Goal: Transaction & Acquisition: Book appointment/travel/reservation

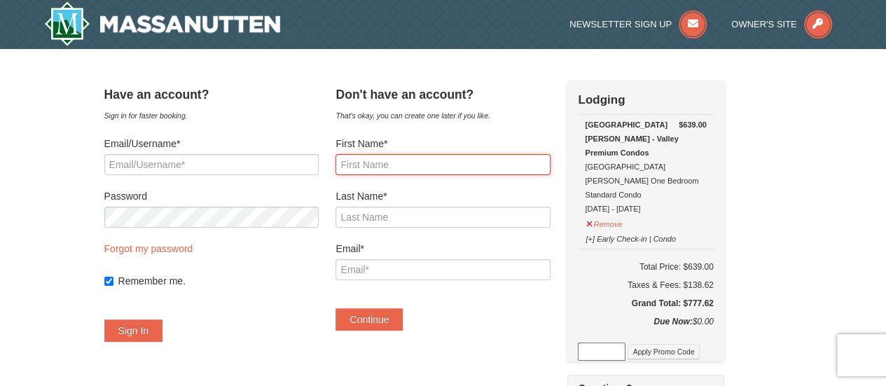
click at [410, 170] on input "First Name*" at bounding box center [442, 164] width 214 height 21
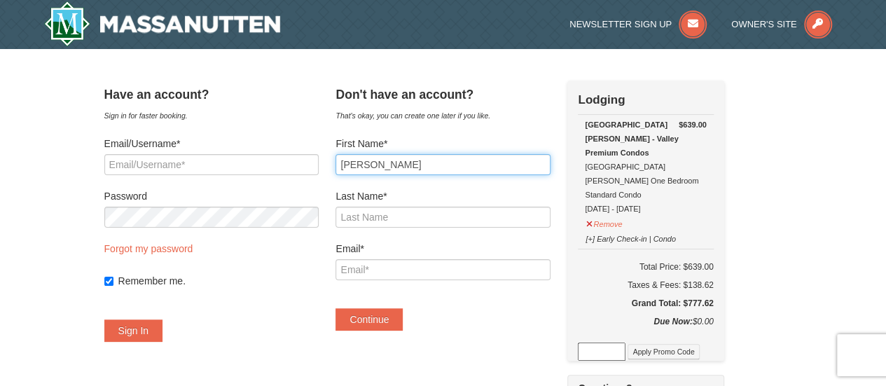
click at [428, 168] on input "[PERSON_NAME]" at bounding box center [442, 164] width 214 height 21
type input "[PERSON_NAME]"
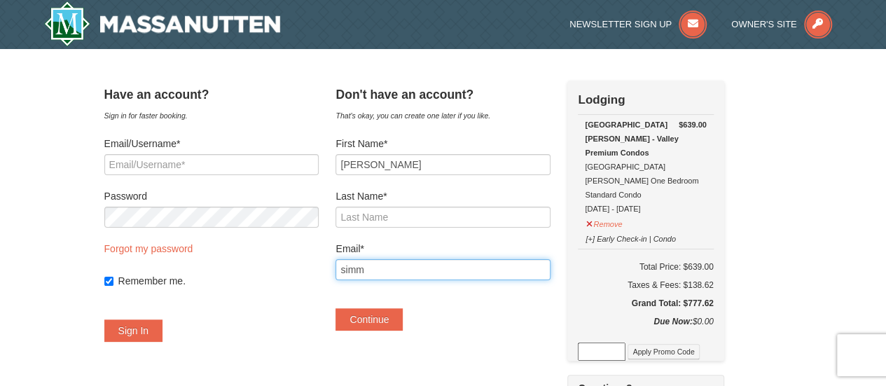
type input "[EMAIL_ADDRESS][DOMAIN_NAME]"
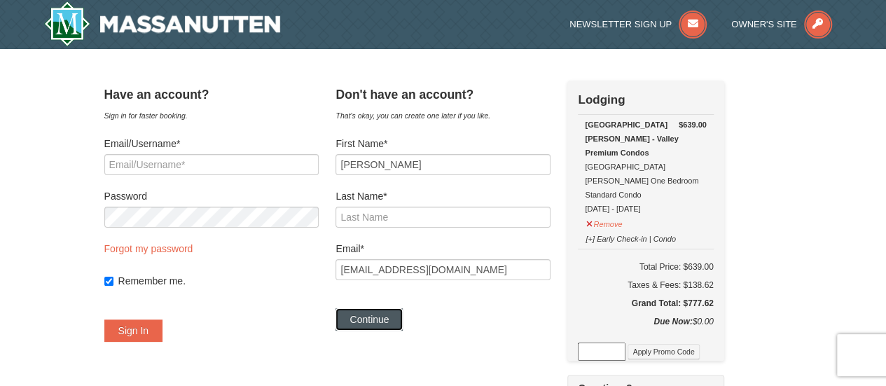
click at [384, 326] on button "Continue" at bounding box center [368, 319] width 67 height 22
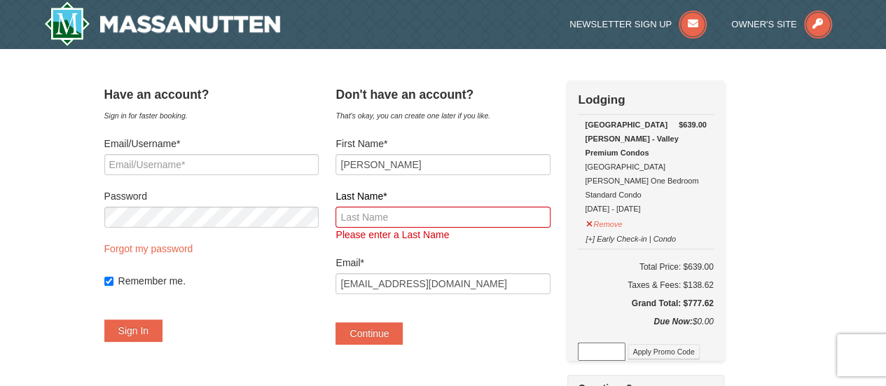
click at [435, 235] on span "Please enter a Last Name" at bounding box center [391, 234] width 113 height 11
click at [438, 228] on div "Last Name* Please enter a Last Name" at bounding box center [442, 215] width 214 height 53
click at [438, 218] on input "Last Name*" at bounding box center [442, 217] width 214 height 21
type input "[PERSON_NAME]"
click at [399, 331] on button "Continue" at bounding box center [368, 333] width 67 height 22
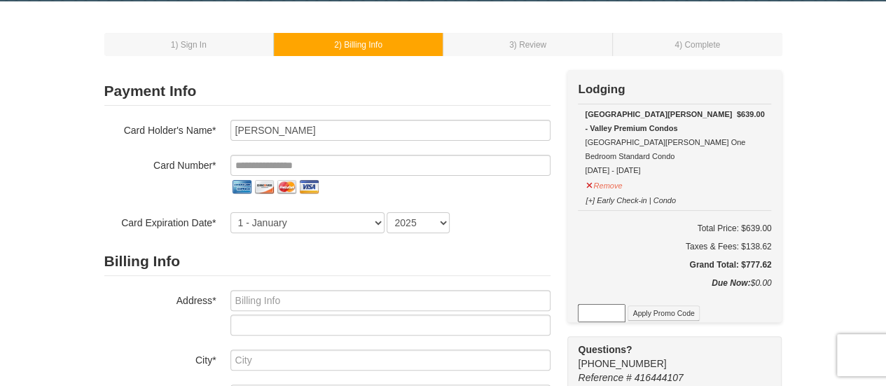
scroll to position [45, 0]
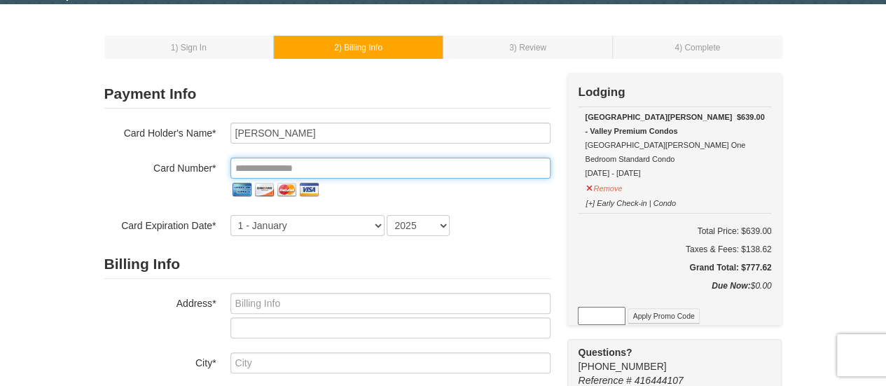
click at [351, 170] on input "tel" at bounding box center [390, 168] width 320 height 21
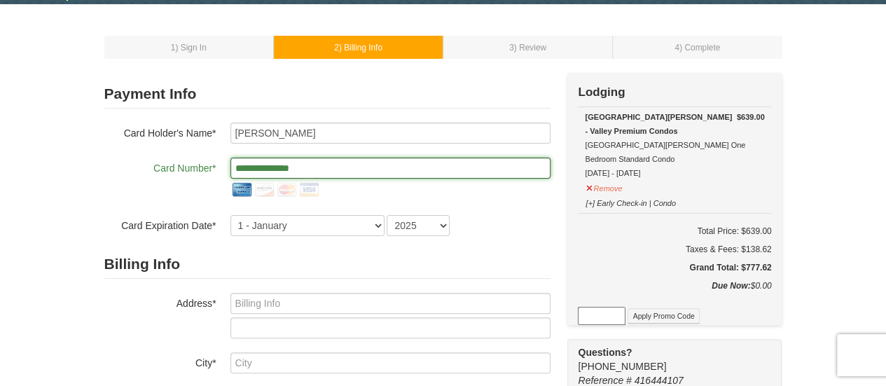
type input "**********"
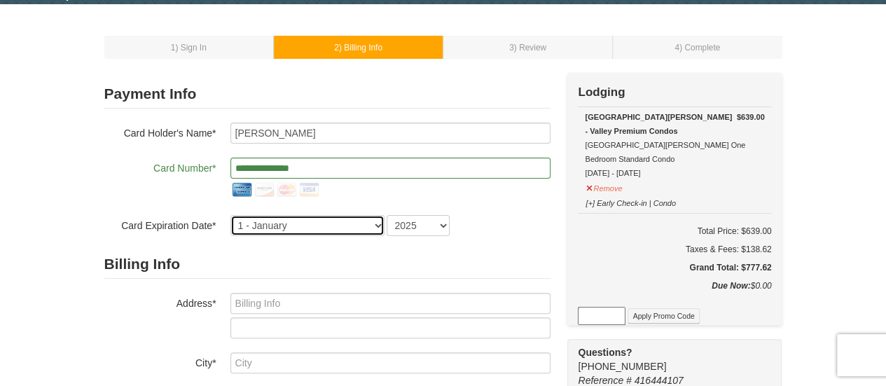
click at [379, 226] on select "1 - January 2 - February 3 - March 4 - April 5 - May 6 - June 7 - July 8 - Augu…" at bounding box center [307, 225] width 154 height 21
select select "4"
click at [230, 215] on select "1 - January 2 - February 3 - March 4 - April 5 - May 6 - June 7 - July 8 - Augu…" at bounding box center [307, 225] width 154 height 21
click at [441, 225] on select "2025 2026 2027 2028 2029 2030 2031 2032 2033 2034" at bounding box center [417, 225] width 63 height 21
select select "2027"
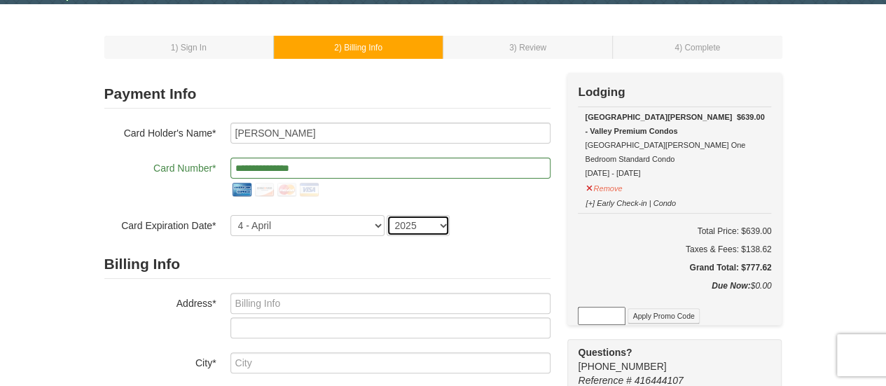
click at [386, 215] on select "2025 2026 2027 2028 2029 2030 2031 2032 2033 2034" at bounding box center [417, 225] width 63 height 21
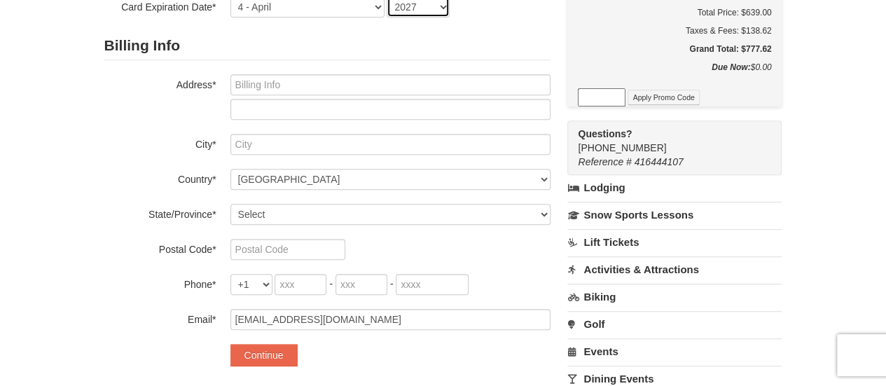
scroll to position [272, 0]
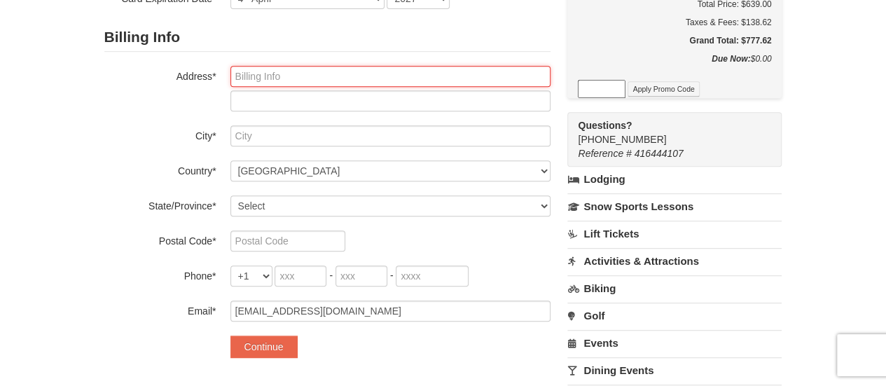
click at [330, 85] on input "text" at bounding box center [390, 76] width 320 height 21
type input "806 Decatur St. NW"
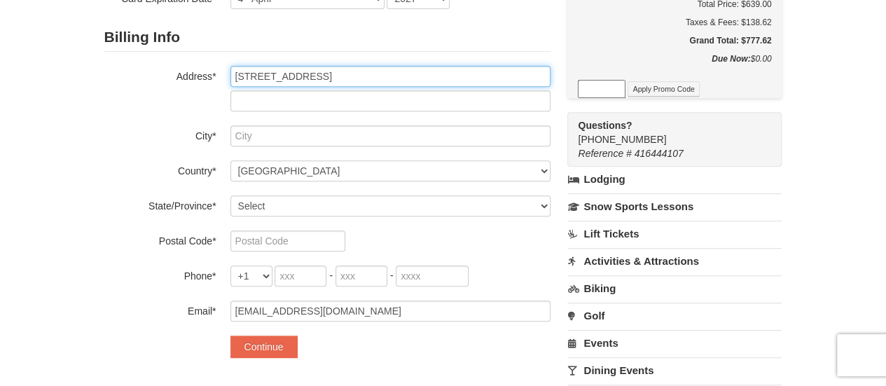
type input "Washington"
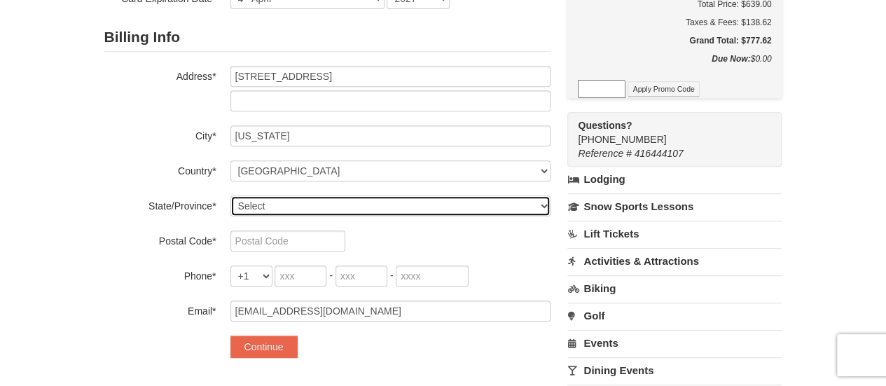
select select "DC"
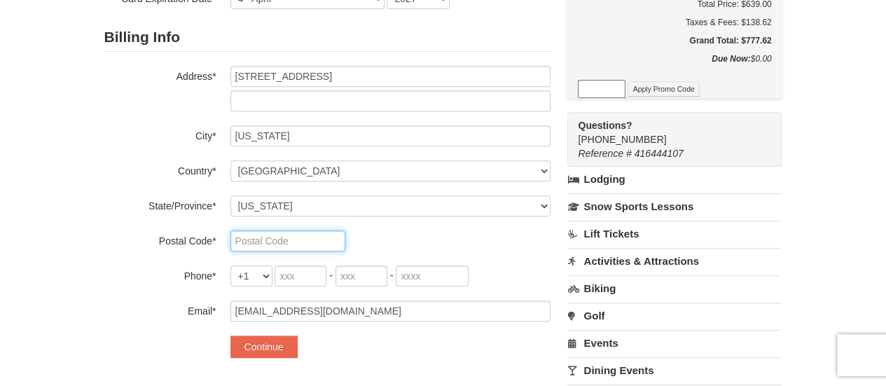
type input "20011"
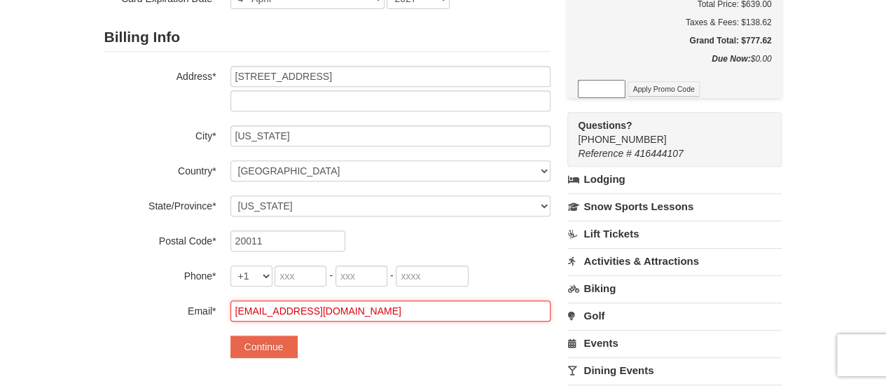
type input "JKSIMMONS2015@GMAIL.COM"
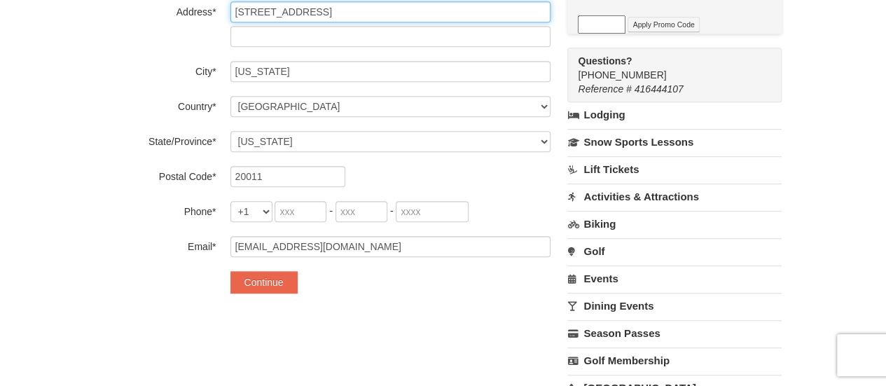
scroll to position [340, 0]
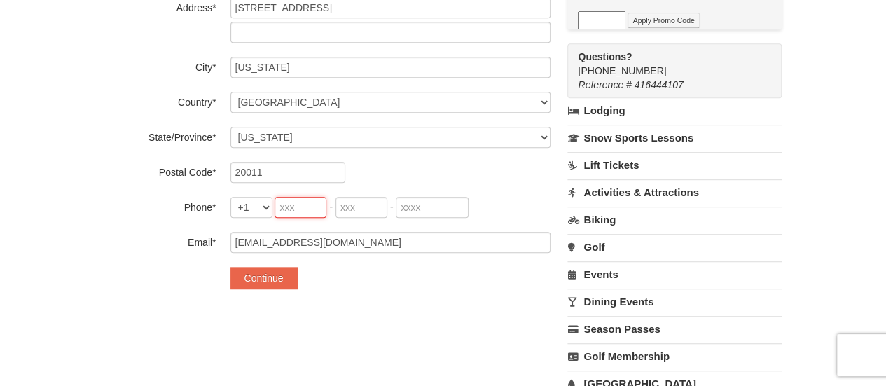
click at [296, 204] on input "tel" at bounding box center [300, 207] width 52 height 21
type input "808"
type input "651"
type input "2089"
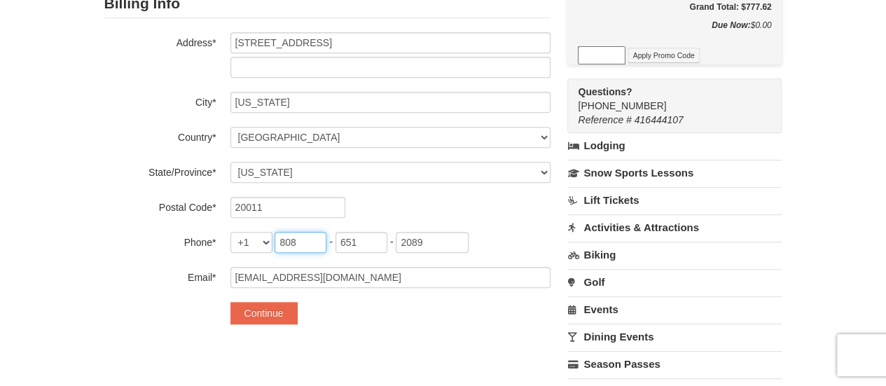
scroll to position [308, 0]
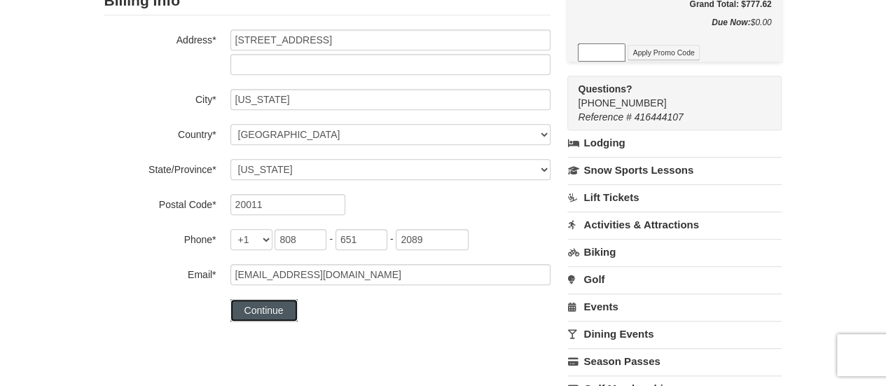
click at [276, 311] on button "Continue" at bounding box center [263, 310] width 67 height 22
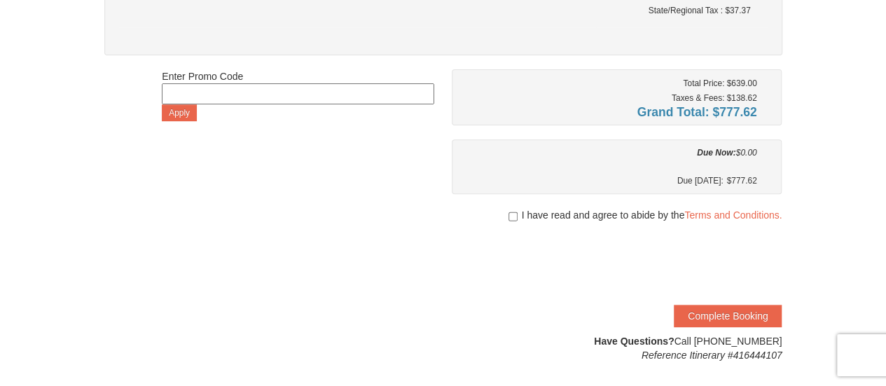
scroll to position [204, 0]
click at [510, 212] on input "checkbox" at bounding box center [512, 215] width 9 height 11
checkbox input "true"
click at [711, 313] on button "Complete Booking" at bounding box center [728, 315] width 108 height 22
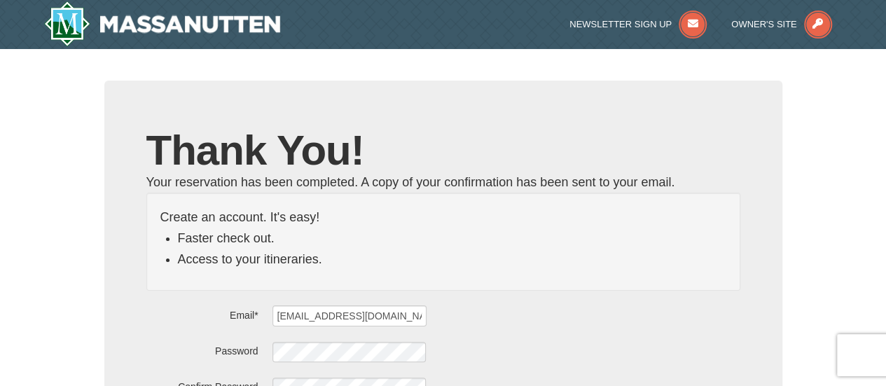
click at [813, 113] on div "× Thank You! Your reservation has been completed. A copy of your confirmation h…" at bounding box center [443, 377] width 886 height 657
